Goal: Task Accomplishment & Management: Use online tool/utility

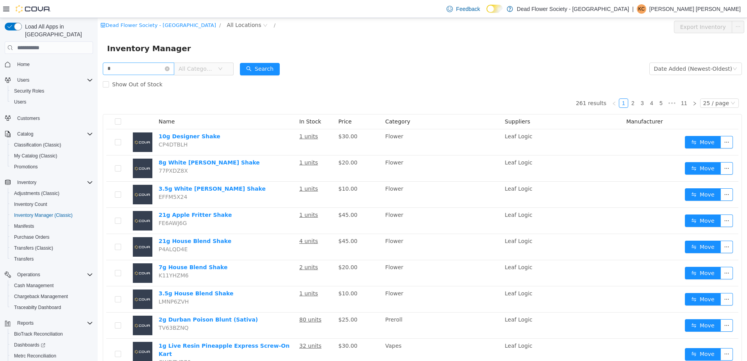
click at [124, 69] on input "text" at bounding box center [138, 68] width 71 height 12
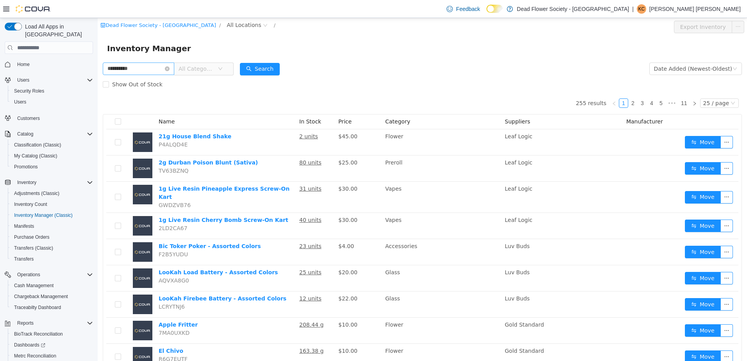
type input "**********"
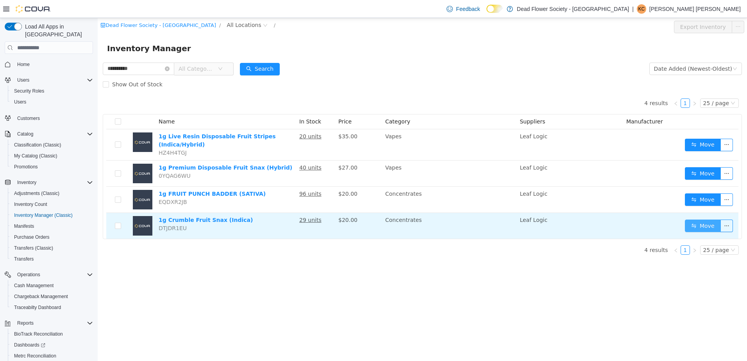
click at [696, 219] on button "Move" at bounding box center [703, 225] width 36 height 12
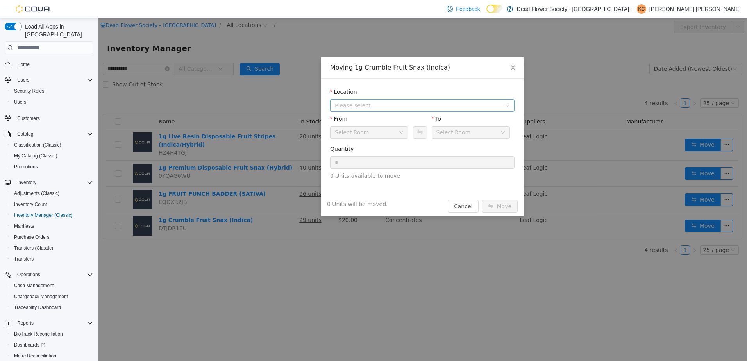
click at [387, 103] on span "Please select" at bounding box center [418, 106] width 166 height 8
click at [381, 139] on li "[STREET_ADDRESS]" at bounding box center [426, 133] width 174 height 11
click at [380, 132] on span "[STREET_ADDRESS]" at bounding box center [377, 133] width 54 height 6
click at [371, 164] on input "*" at bounding box center [422, 163] width 184 height 12
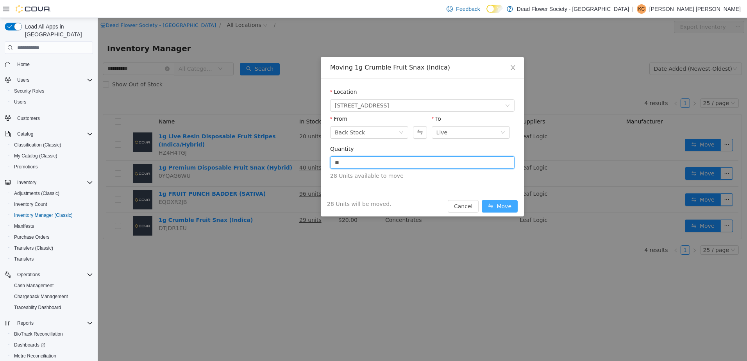
type input "**"
click at [490, 204] on button "Move" at bounding box center [500, 206] width 36 height 12
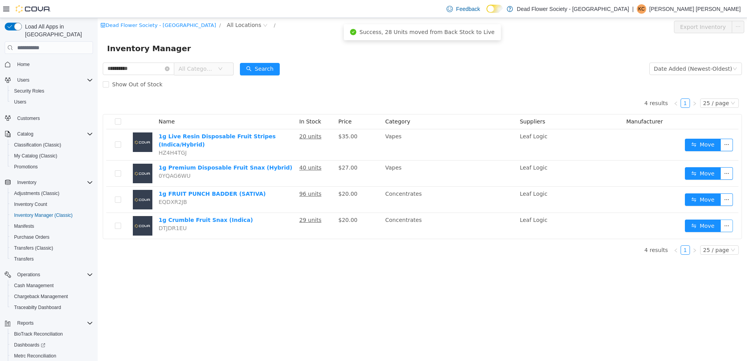
click at [730, 221] on button "button" at bounding box center [726, 225] width 12 height 12
click at [706, 234] on li "Print Labels" at bounding box center [703, 236] width 69 height 12
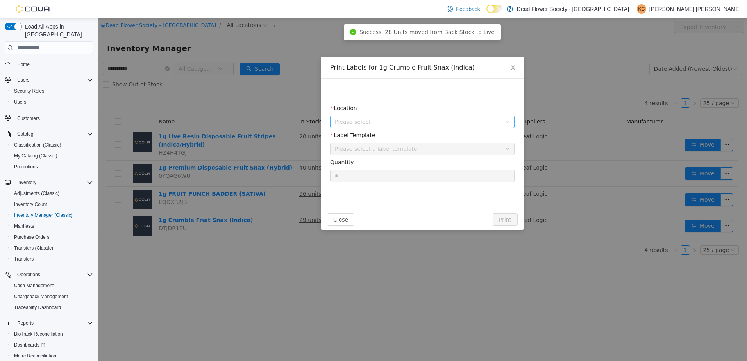
drag, startPoint x: 394, startPoint y: 112, endPoint x: 392, endPoint y: 123, distance: 11.9
click at [394, 112] on div "Location" at bounding box center [422, 109] width 184 height 11
click at [392, 125] on span "Please select" at bounding box center [418, 122] width 166 height 8
drag, startPoint x: 382, startPoint y: 164, endPoint x: 385, endPoint y: 159, distance: 5.9
click at [383, 164] on span "[STREET_ADDRESS]" at bounding box center [377, 165] width 54 height 6
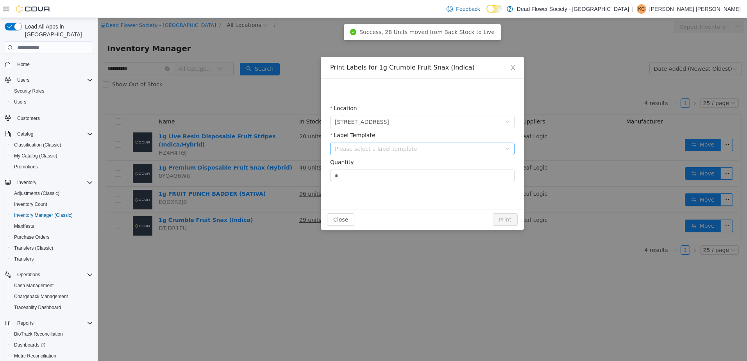
click at [388, 146] on div "Please select a label template" at bounding box center [418, 149] width 166 height 8
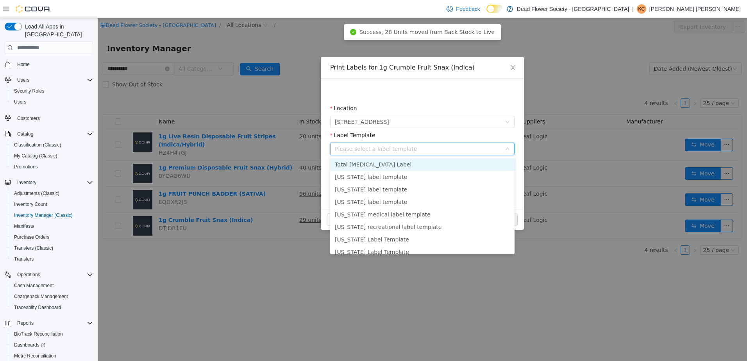
click at [378, 166] on li "Total [MEDICAL_DATA] Label" at bounding box center [422, 164] width 184 height 12
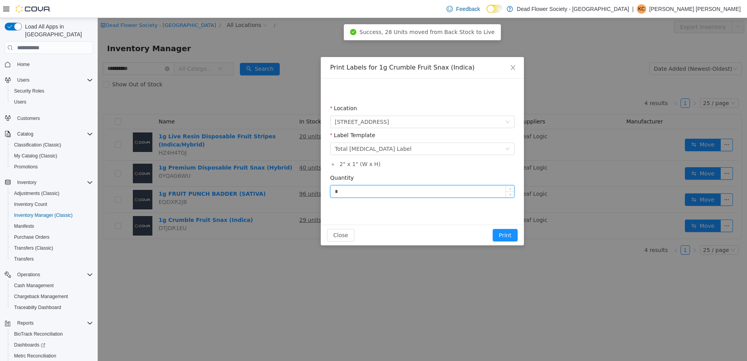
click at [368, 194] on input "*" at bounding box center [422, 192] width 184 height 12
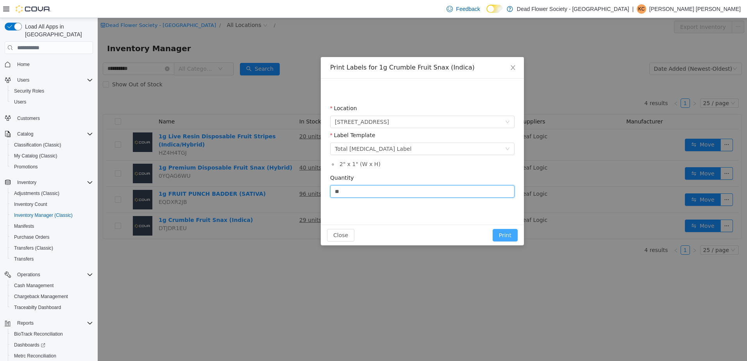
type input "**"
click at [509, 234] on button "Print" at bounding box center [504, 235] width 25 height 12
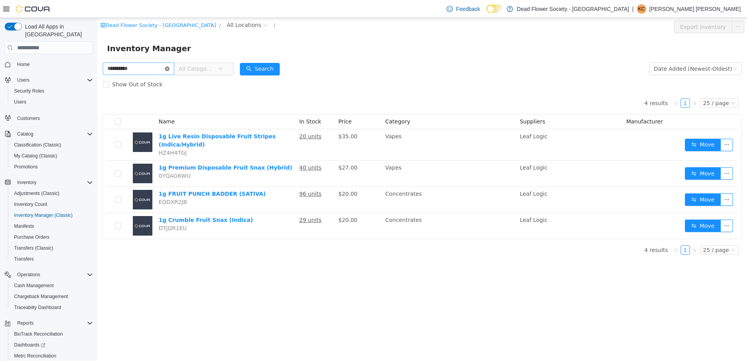
click at [170, 68] on icon "icon: close-circle" at bounding box center [167, 68] width 5 height 5
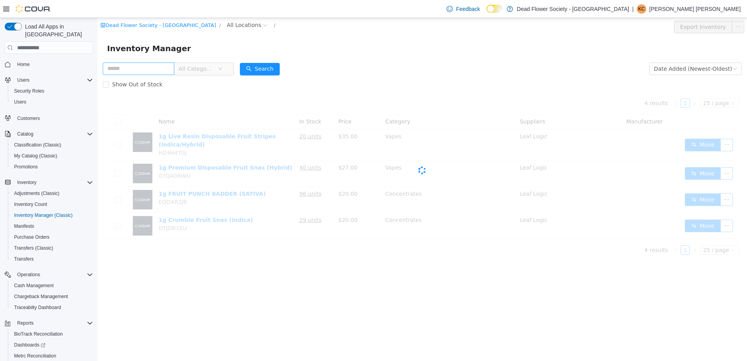
click at [339, 67] on form "All Categories Date Added (Newest-Oldest) Search Show Out of Stock" at bounding box center [422, 76] width 639 height 31
